Goal: Task Accomplishment & Management: Complete application form

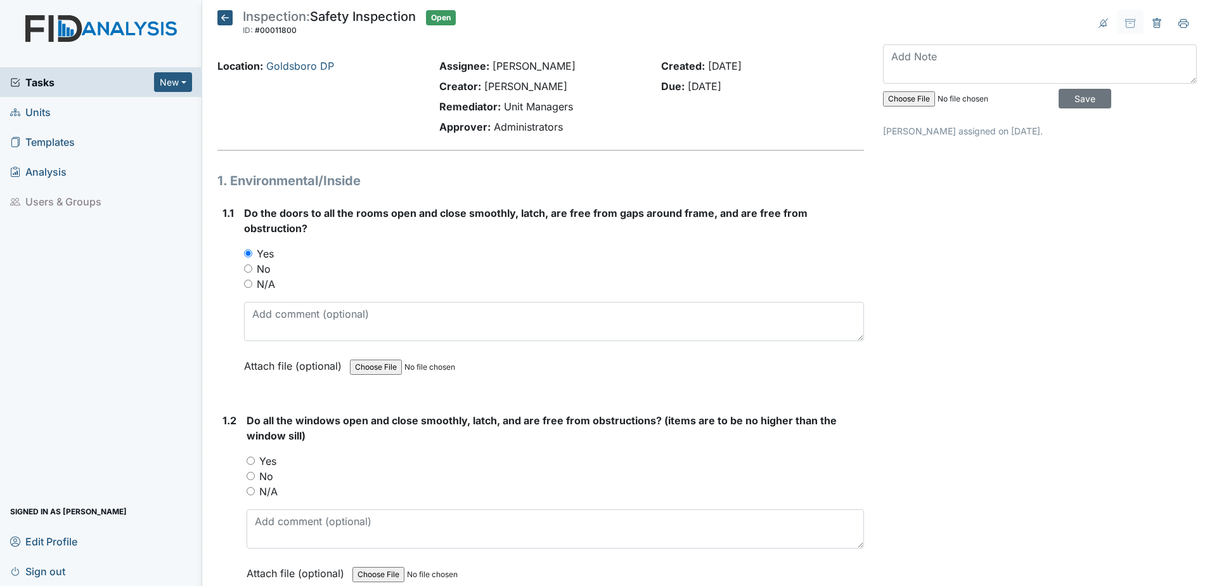
scroll to position [222, 0]
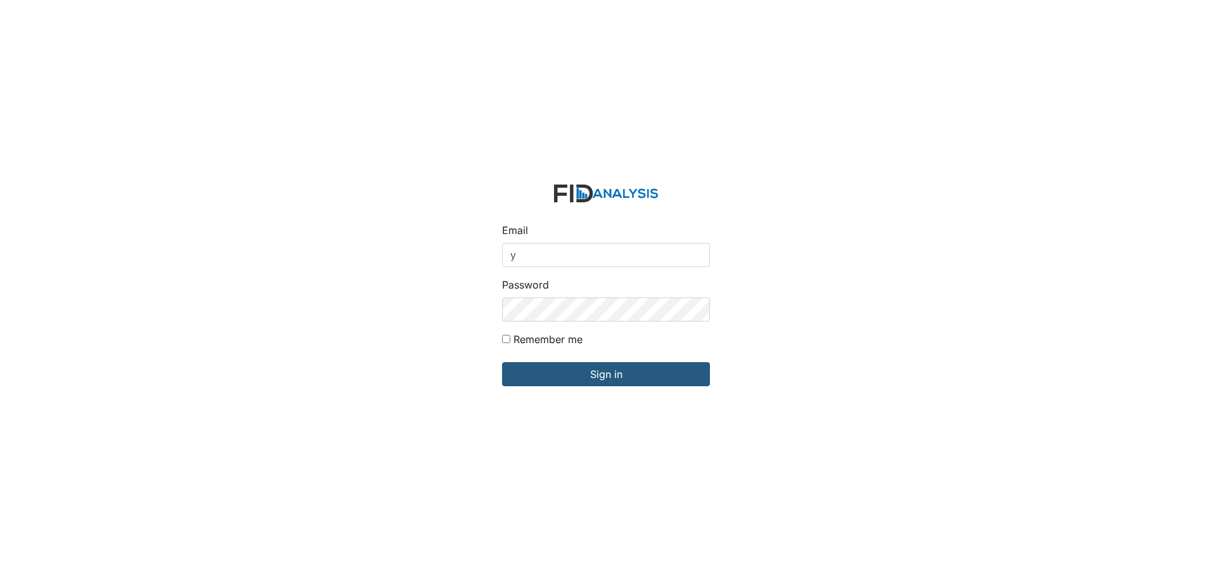
type input "[EMAIL_ADDRESS][DOMAIN_NAME]"
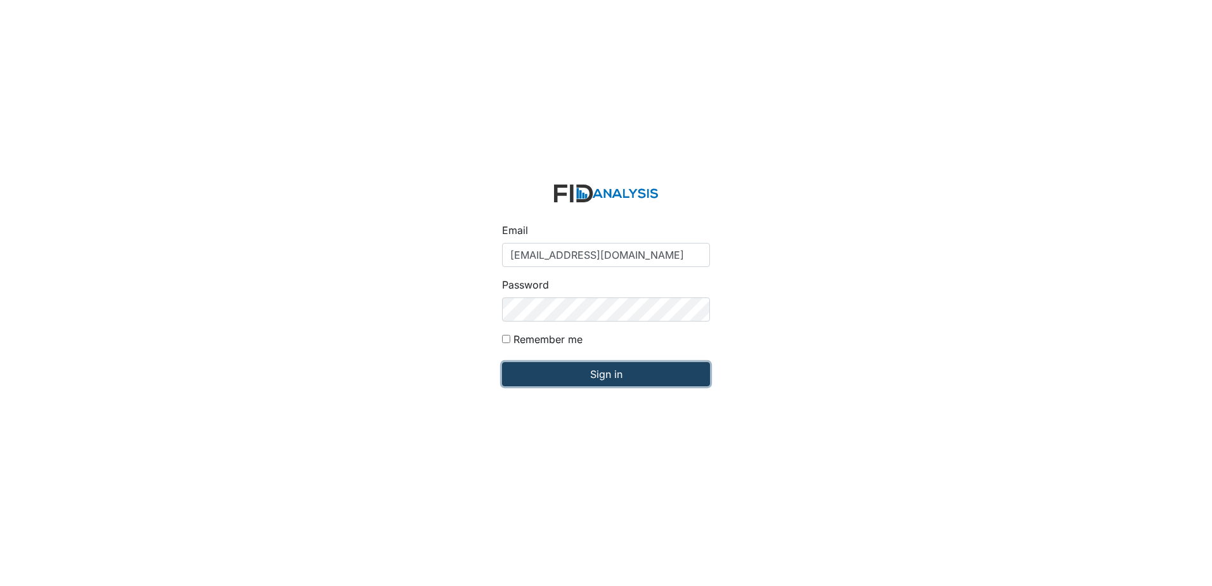
click at [588, 374] on input "Sign in" at bounding box center [606, 374] width 208 height 24
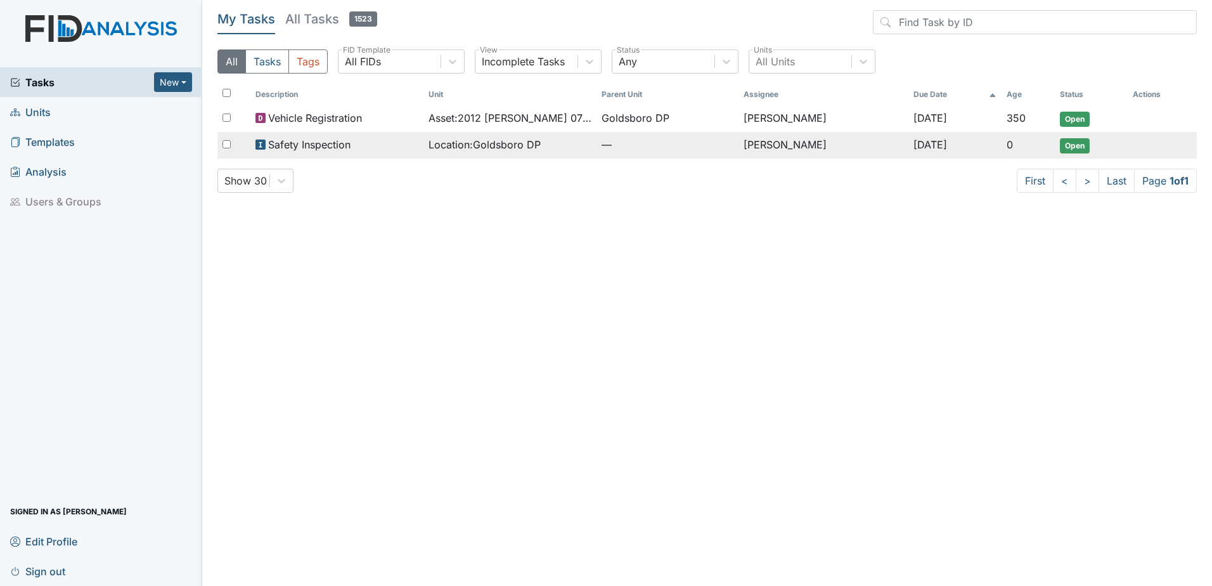
click at [1074, 149] on span "Open" at bounding box center [1075, 145] width 30 height 15
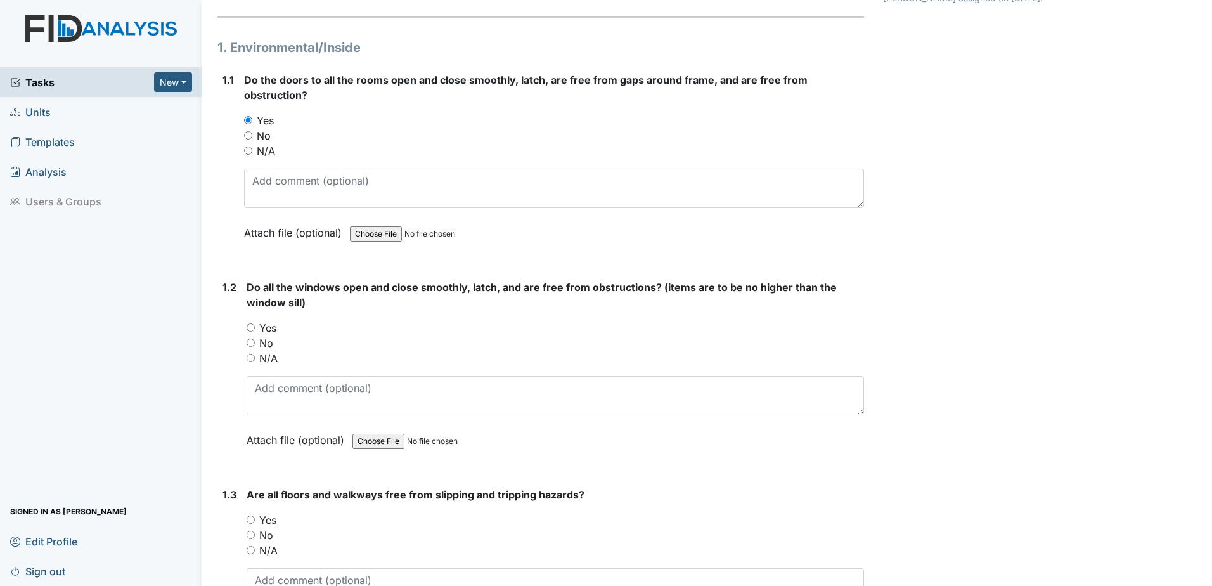
scroll to position [143, 0]
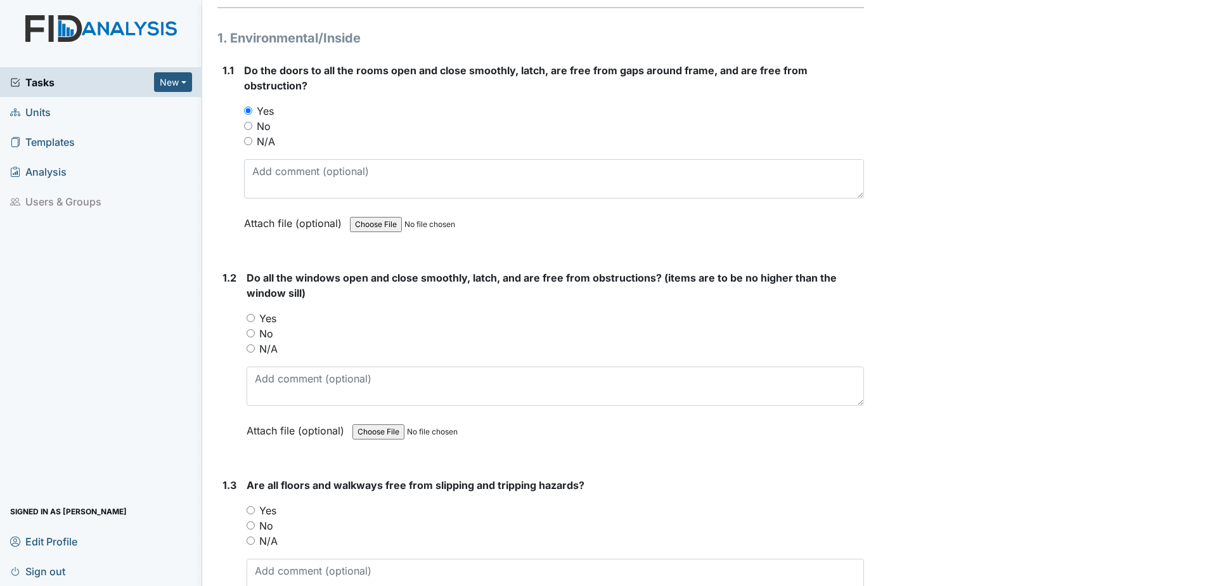
click at [252, 316] on input "Yes" at bounding box center [251, 318] width 8 height 8
radio input "true"
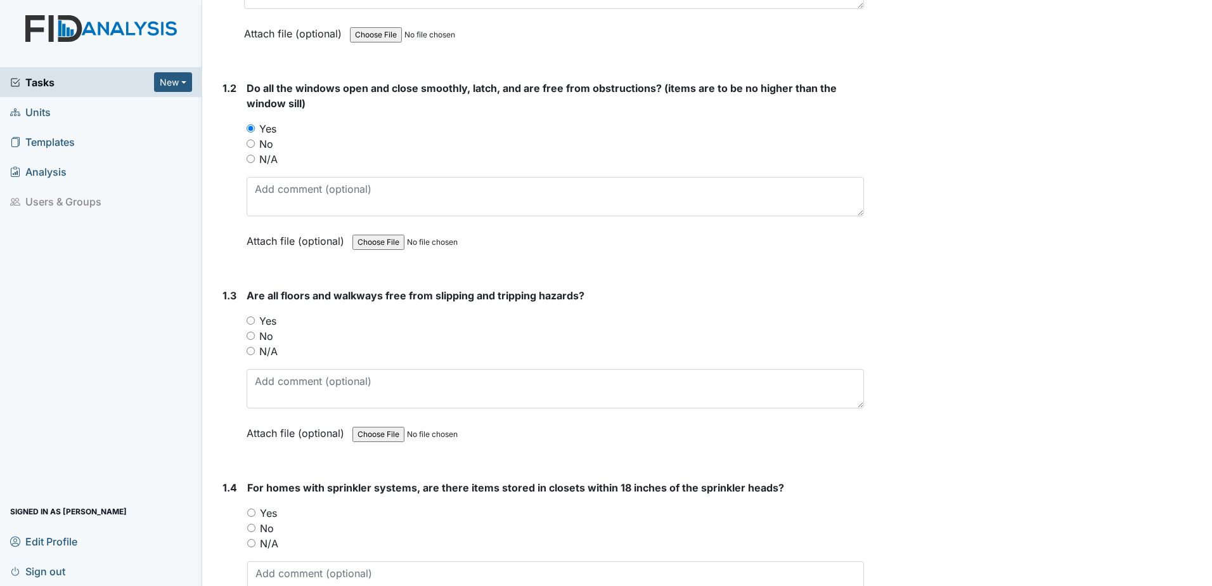
scroll to position [333, 0]
click at [253, 319] on input "Yes" at bounding box center [251, 320] width 8 height 8
radio input "true"
